Goal: Browse casually: Explore the website without a specific task or goal

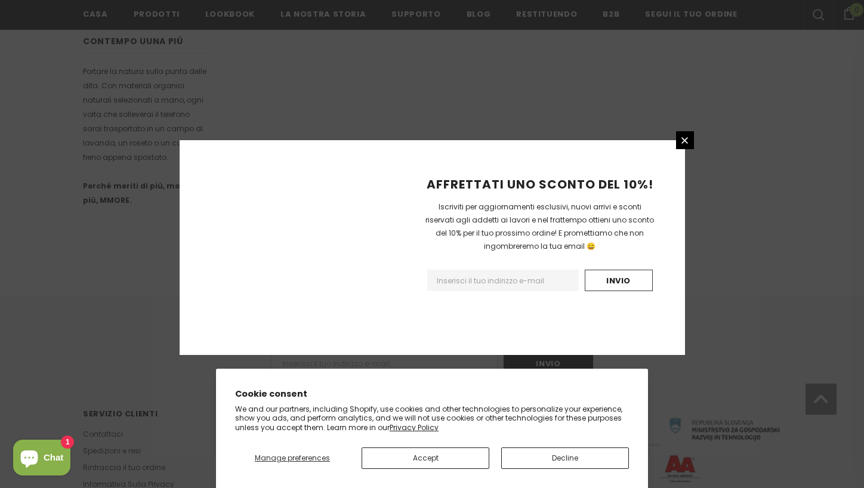
scroll to position [735, 0]
